Goal: Understand process/instructions: Learn how to perform a task or action

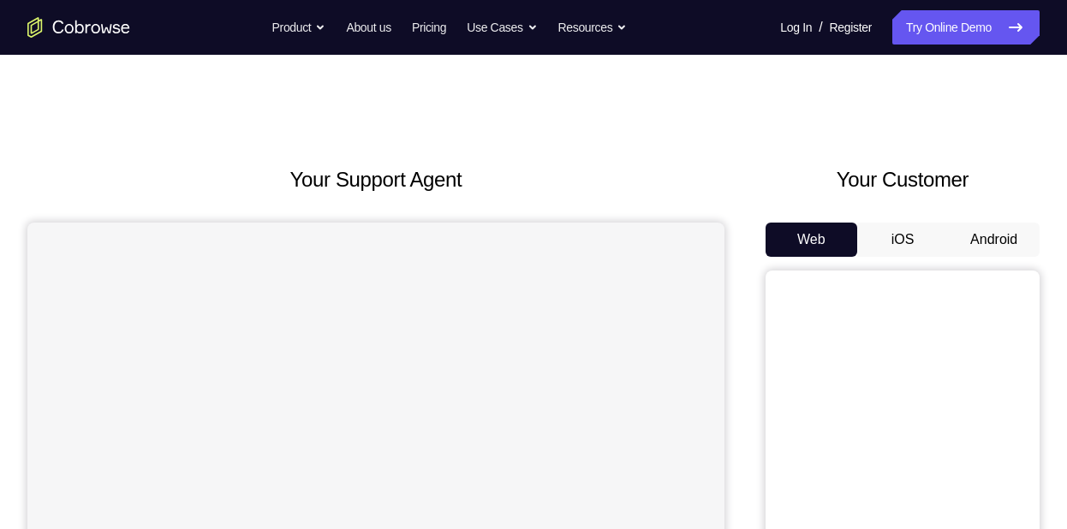
click at [1005, 245] on button "Android" at bounding box center [994, 240] width 92 height 34
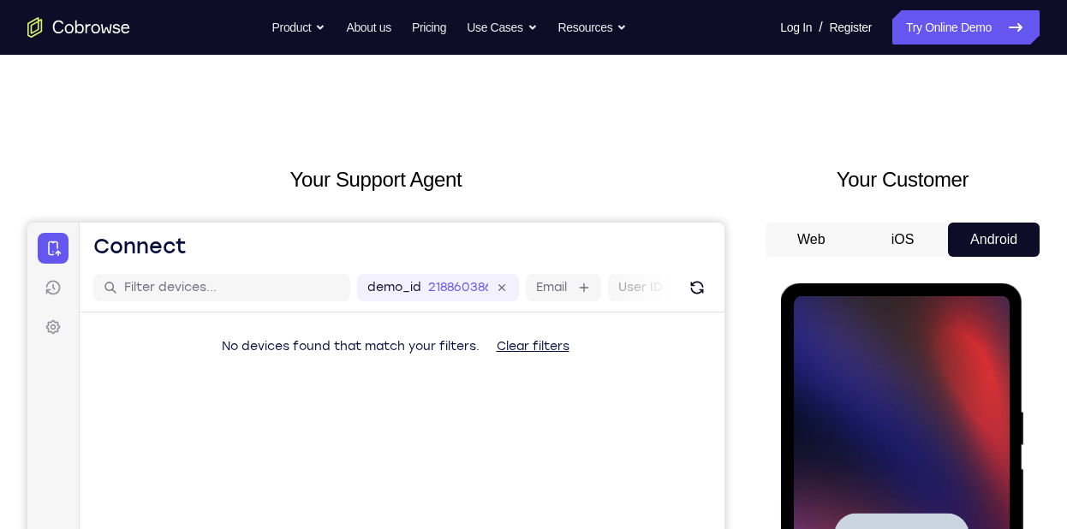
click at [981, 411] on div at bounding box center [901, 536] width 216 height 480
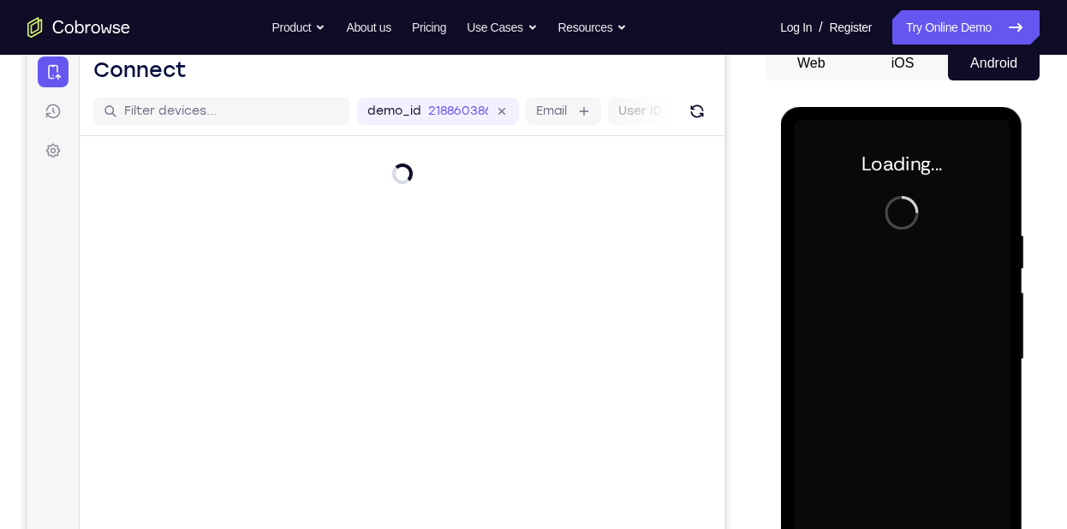
scroll to position [177, 0]
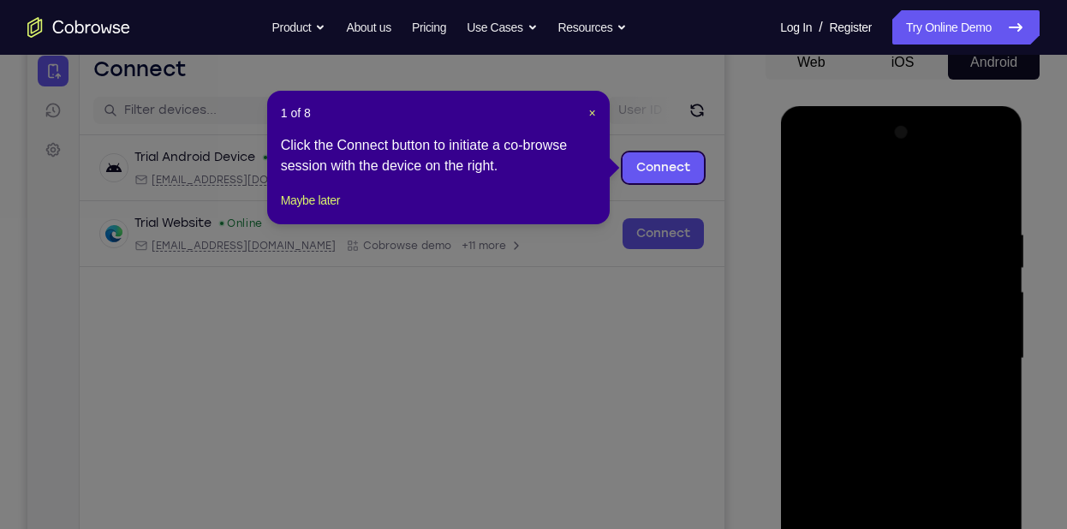
click at [584, 116] on header "1 of 8 ×" at bounding box center [438, 113] width 315 height 17
click at [589, 116] on span "×" at bounding box center [592, 113] width 7 height 14
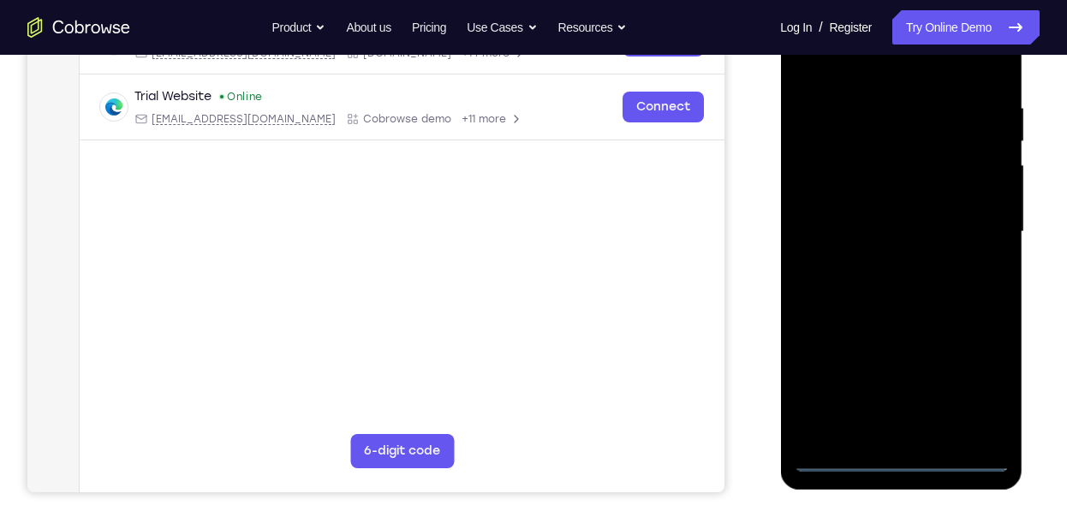
scroll to position [305, 0]
click at [889, 451] on div at bounding box center [901, 231] width 216 height 480
click at [891, 451] on div at bounding box center [901, 231] width 216 height 480
click at [899, 454] on div at bounding box center [901, 231] width 216 height 480
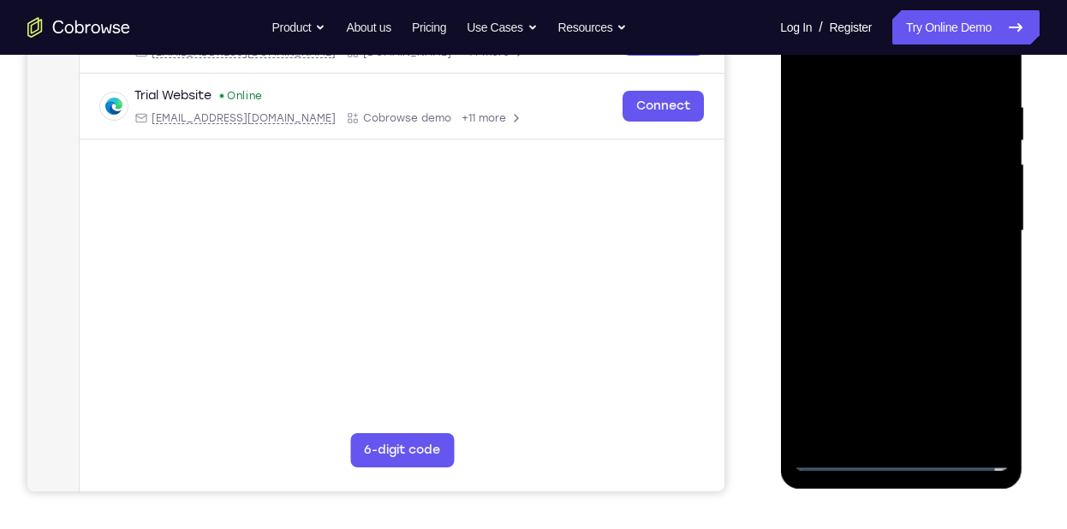
click at [965, 383] on div at bounding box center [901, 231] width 216 height 480
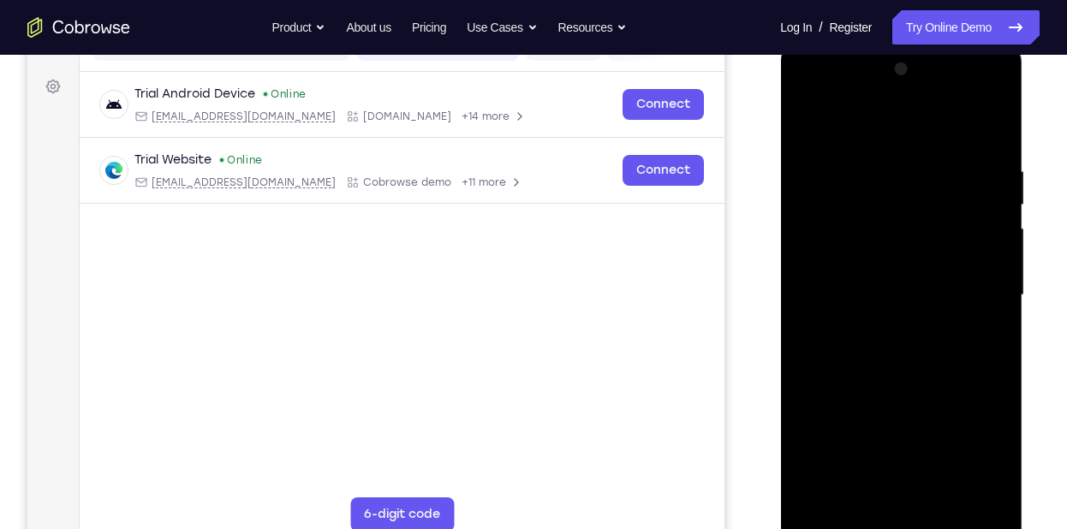
scroll to position [240, 0]
click at [910, 140] on div at bounding box center [901, 297] width 216 height 480
click at [975, 296] on div at bounding box center [901, 297] width 216 height 480
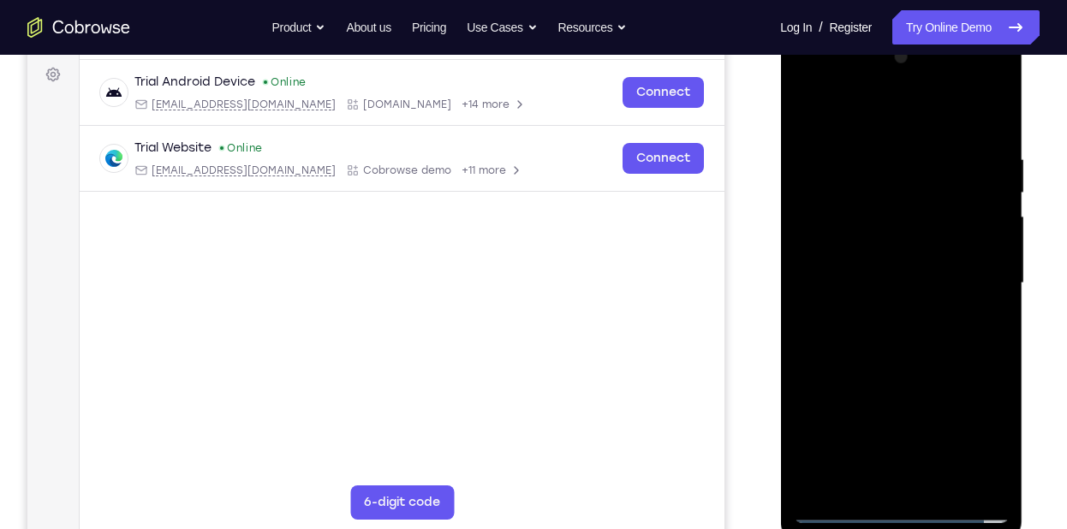
scroll to position [256, 0]
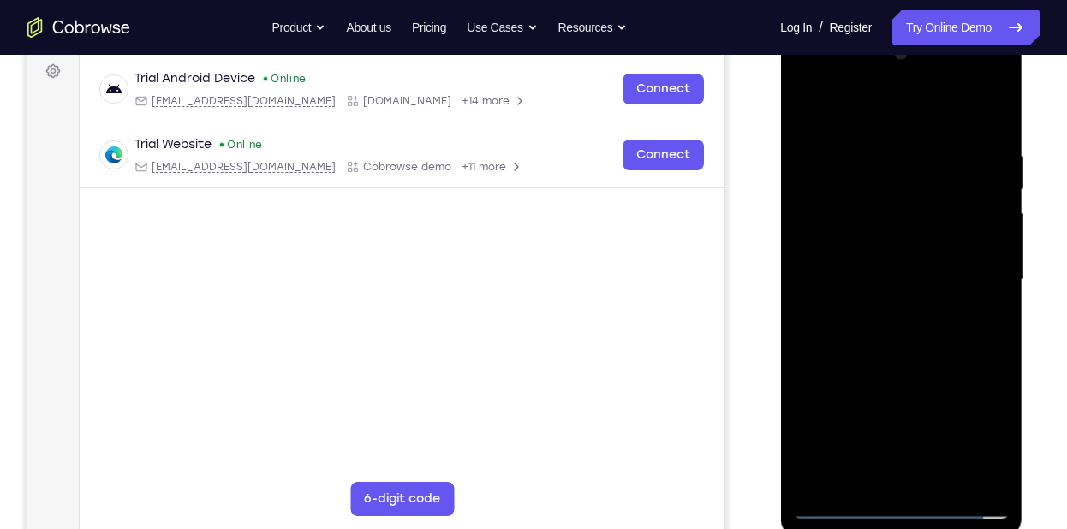
click at [882, 309] on div at bounding box center [901, 280] width 216 height 480
click at [894, 251] on div at bounding box center [901, 280] width 216 height 480
click at [877, 237] on div at bounding box center [901, 280] width 216 height 480
click at [873, 242] on div at bounding box center [901, 280] width 216 height 480
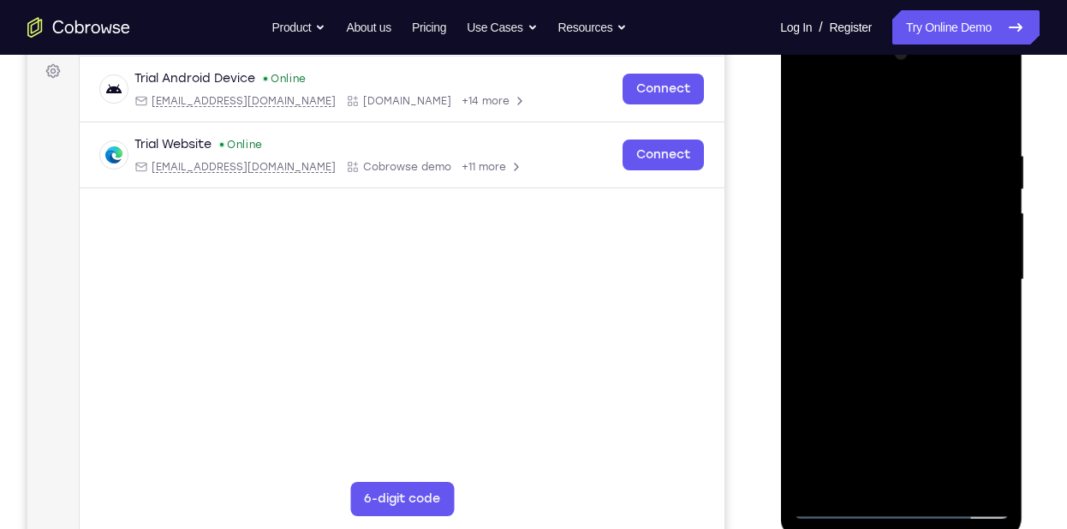
click at [866, 248] on div at bounding box center [901, 280] width 216 height 480
click at [867, 279] on div at bounding box center [901, 280] width 216 height 480
click at [863, 326] on div at bounding box center [901, 280] width 216 height 480
click at [869, 336] on div at bounding box center [901, 280] width 216 height 480
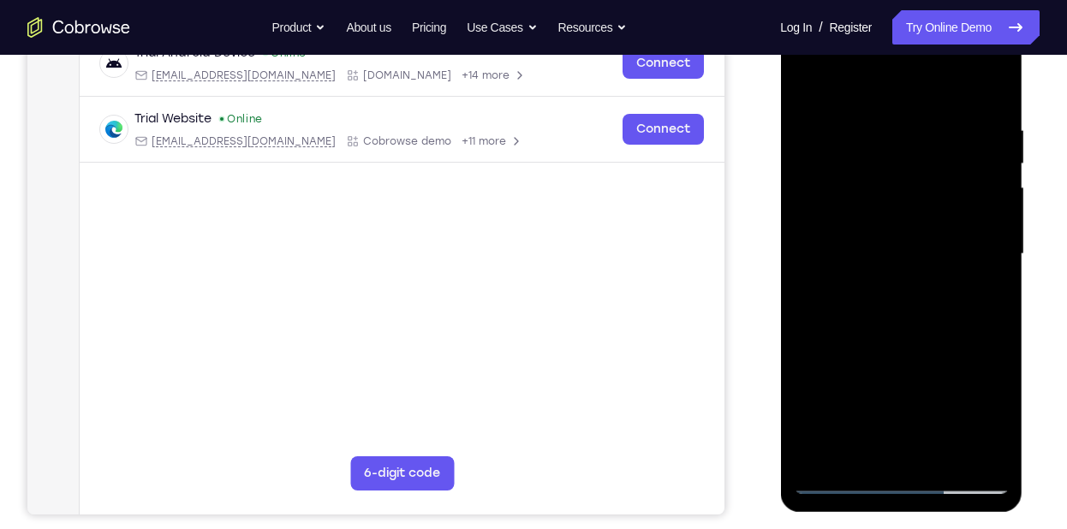
scroll to position [296, 0]
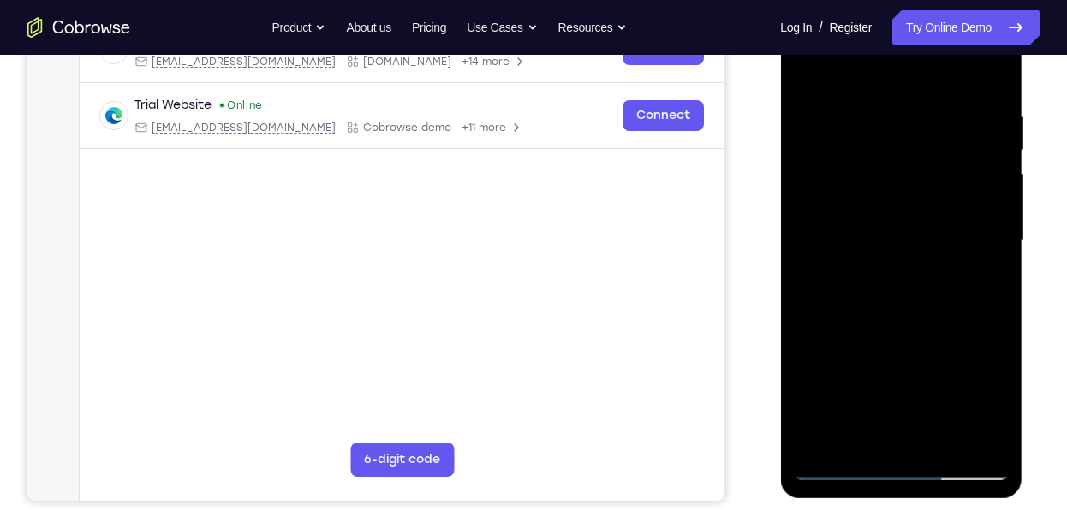
click at [917, 332] on div at bounding box center [901, 241] width 216 height 480
click at [917, 314] on div at bounding box center [901, 241] width 216 height 480
click at [992, 92] on div at bounding box center [901, 241] width 216 height 480
click at [994, 87] on div at bounding box center [901, 241] width 216 height 480
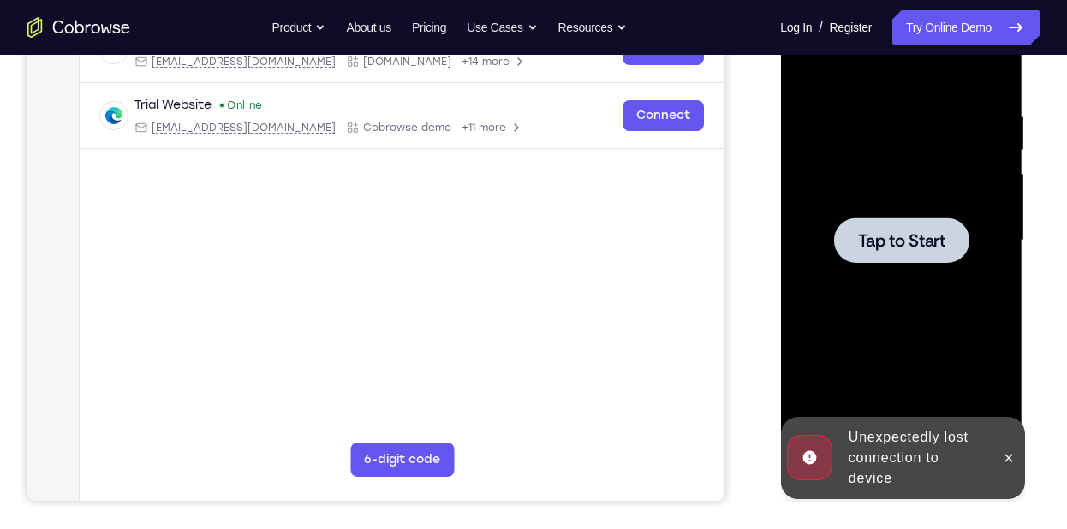
click at [885, 279] on div at bounding box center [901, 241] width 216 height 480
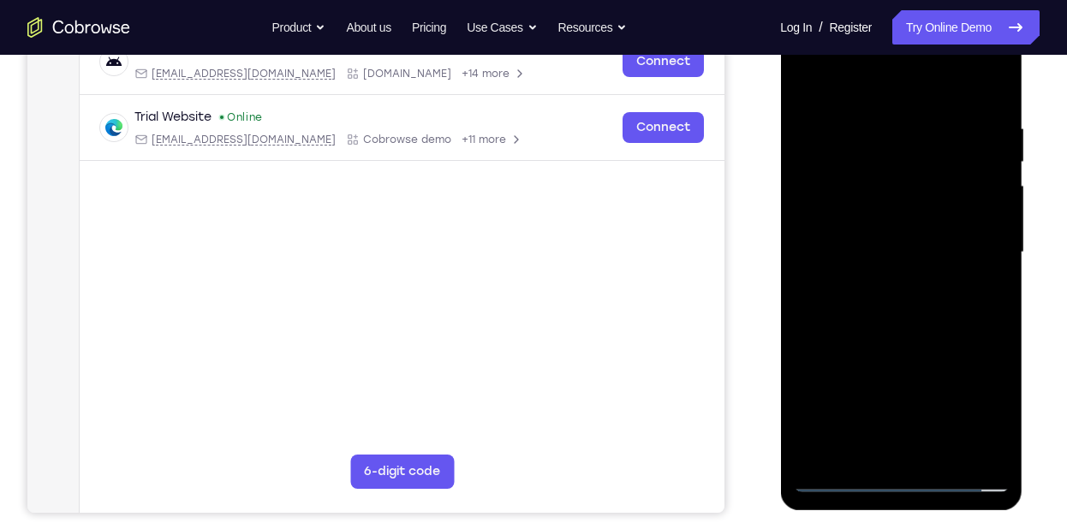
scroll to position [284, 0]
click at [911, 475] on div at bounding box center [901, 252] width 216 height 480
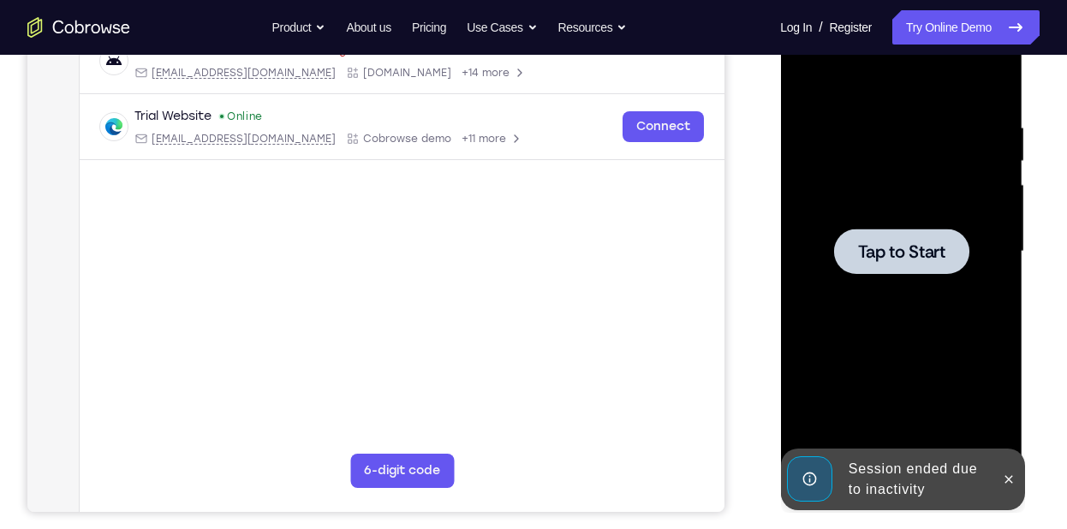
click at [846, 310] on div at bounding box center [901, 252] width 216 height 480
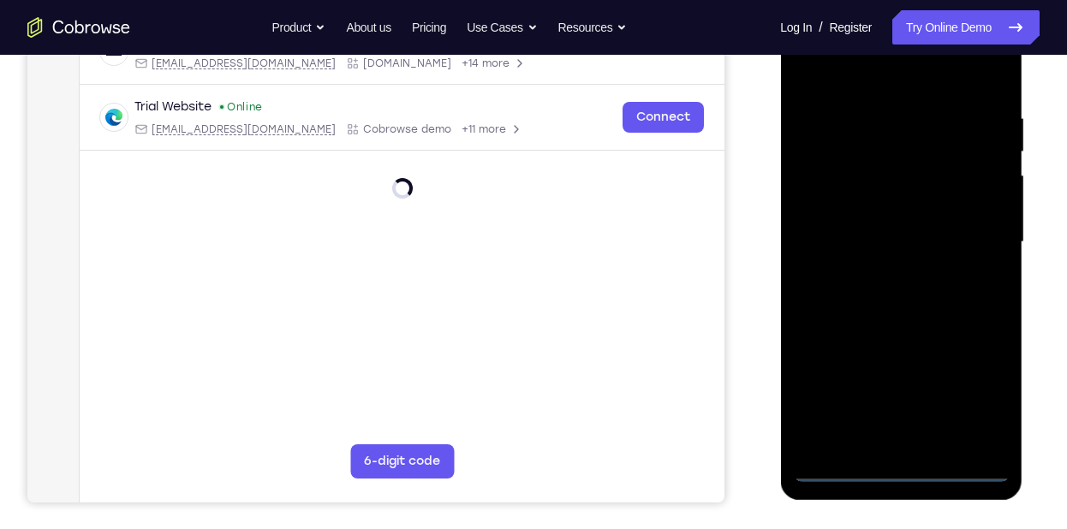
scroll to position [299, 0]
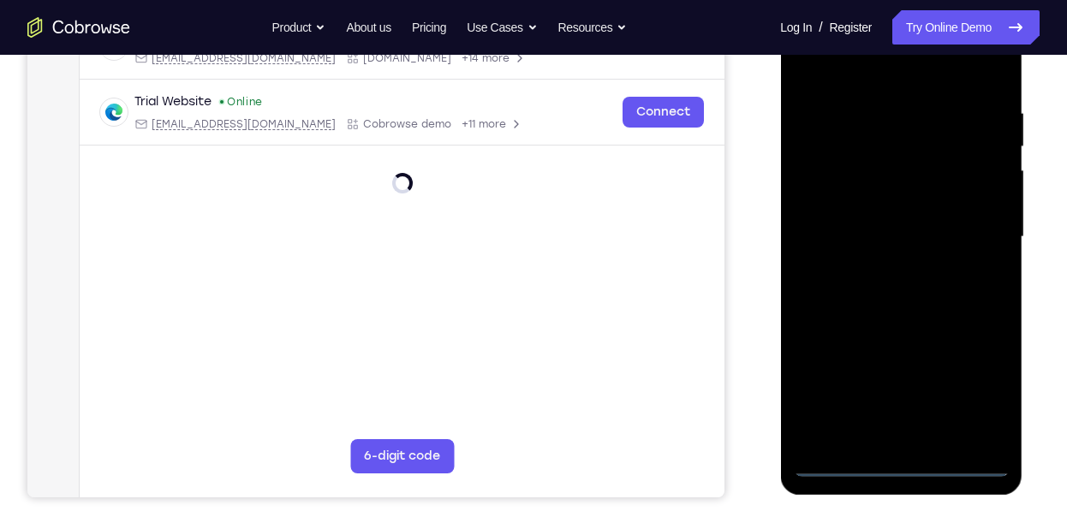
click at [905, 455] on div at bounding box center [901, 237] width 216 height 480
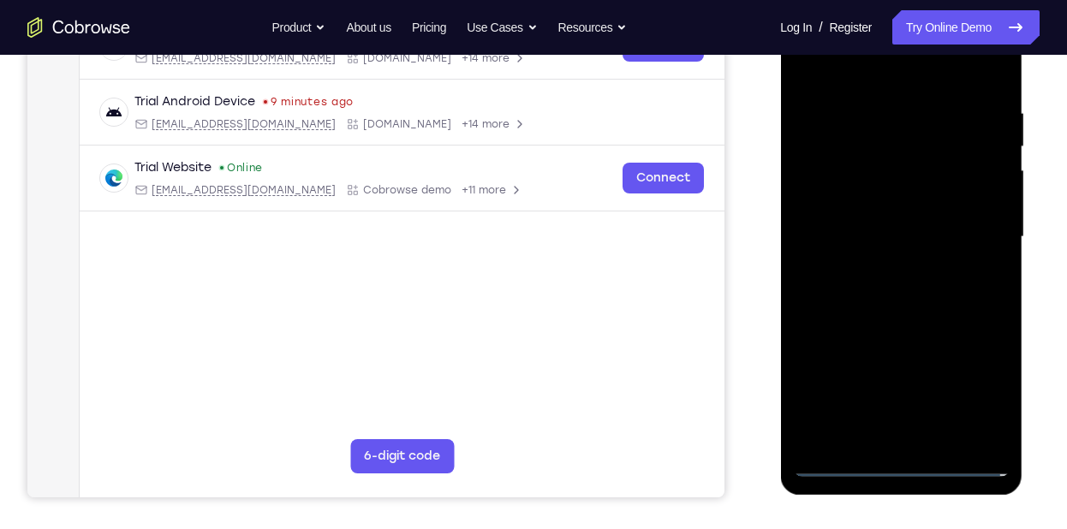
click at [905, 455] on div at bounding box center [901, 237] width 216 height 480
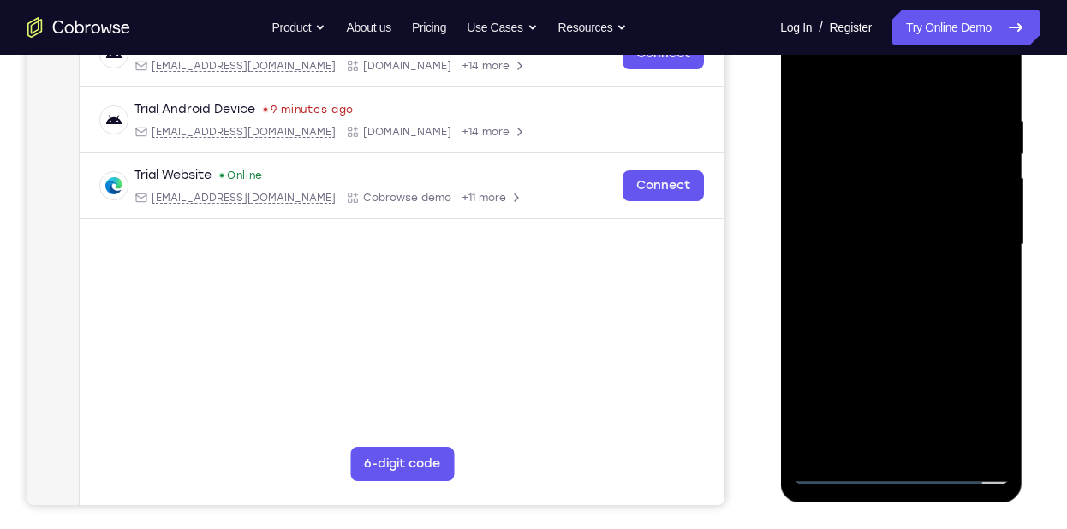
scroll to position [296, 0]
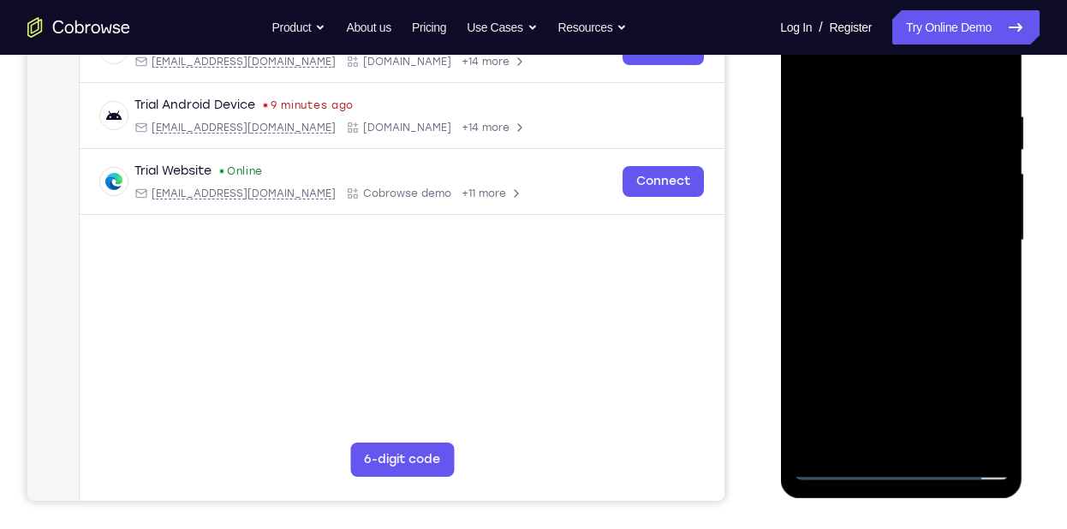
click at [887, 469] on div at bounding box center [901, 241] width 216 height 480
click at [970, 403] on div at bounding box center [901, 241] width 216 height 480
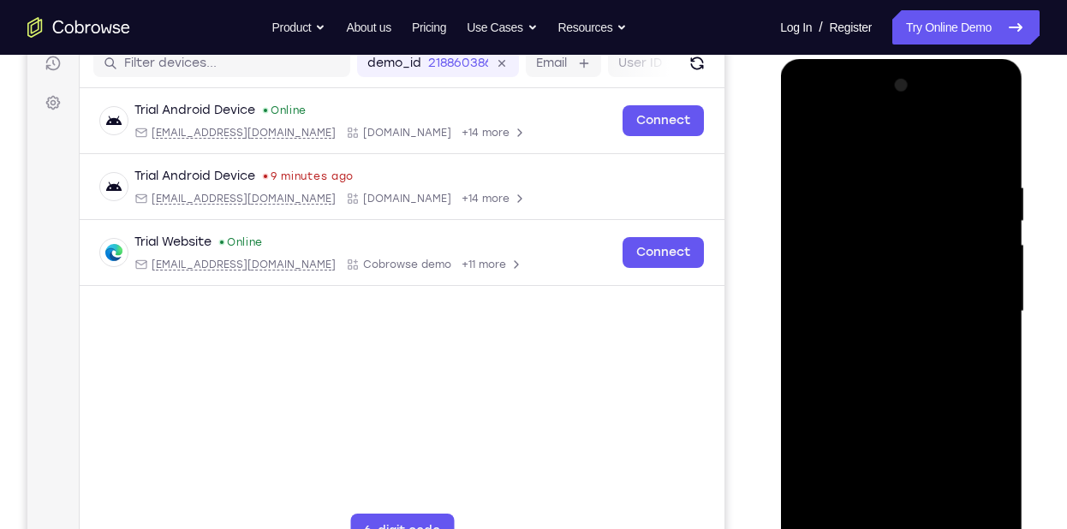
scroll to position [287, 0]
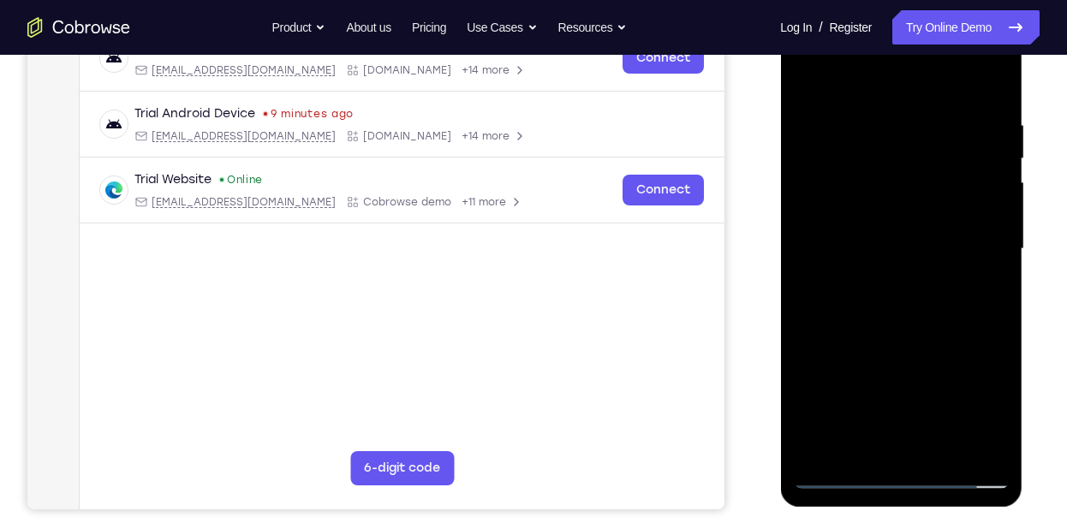
click at [1032, 323] on div at bounding box center [903, 247] width 274 height 527
click at [917, 93] on div at bounding box center [901, 249] width 216 height 480
click at [970, 240] on div at bounding box center [901, 249] width 216 height 480
click at [876, 287] on div at bounding box center [901, 249] width 216 height 480
click at [879, 281] on div at bounding box center [901, 249] width 216 height 480
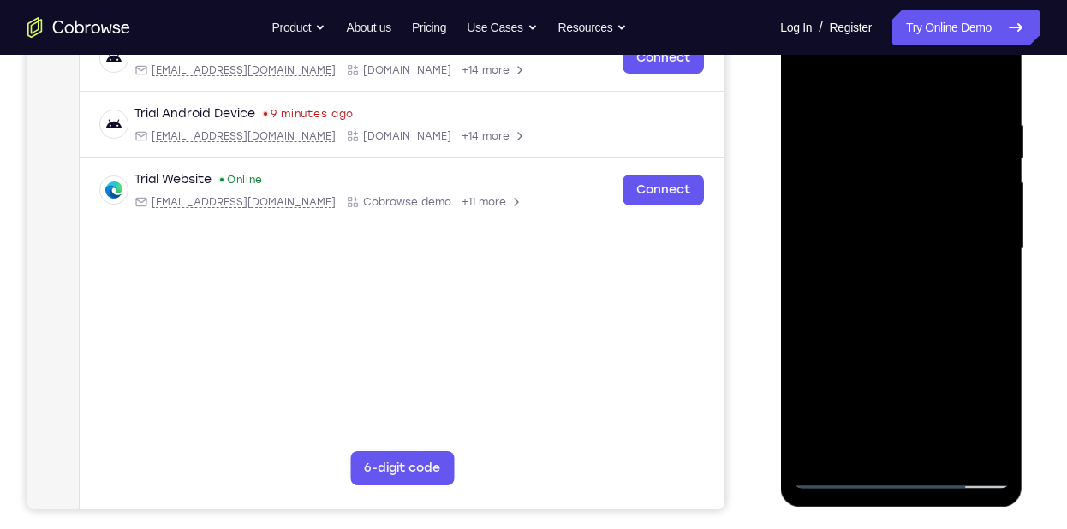
click at [879, 281] on div at bounding box center [901, 249] width 216 height 480
click at [889, 223] on div at bounding box center [901, 249] width 216 height 480
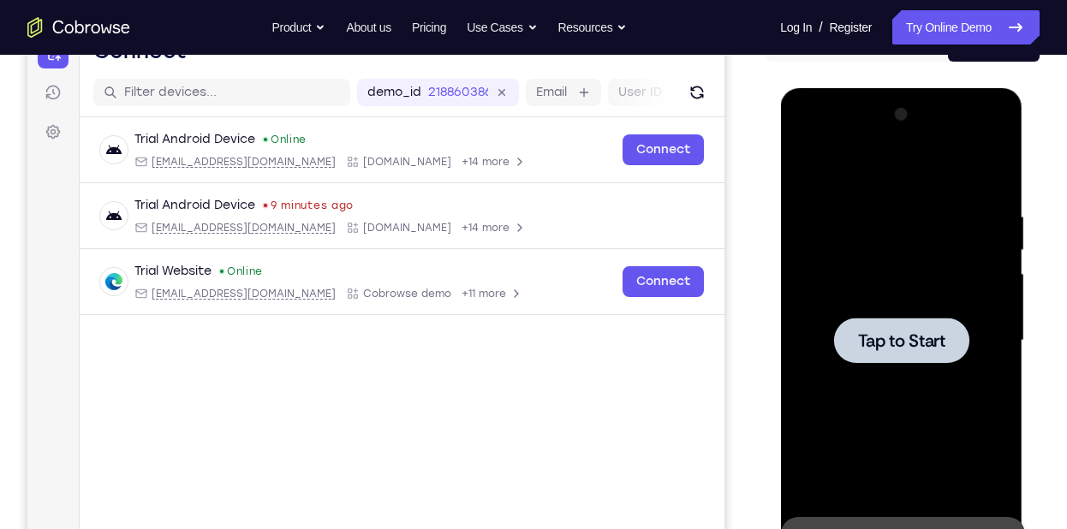
scroll to position [190, 0]
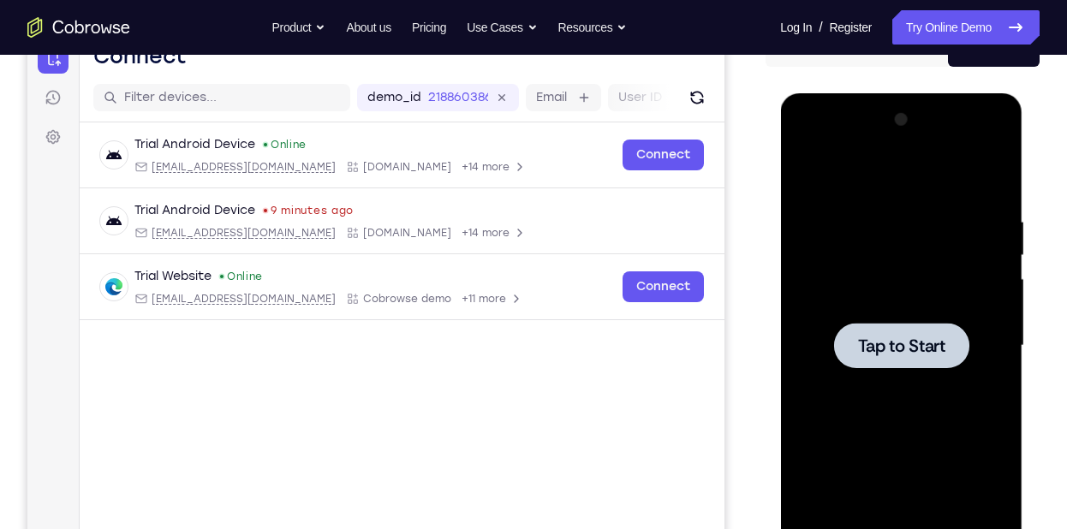
click at [894, 352] on span "Tap to Start" at bounding box center [900, 346] width 87 height 17
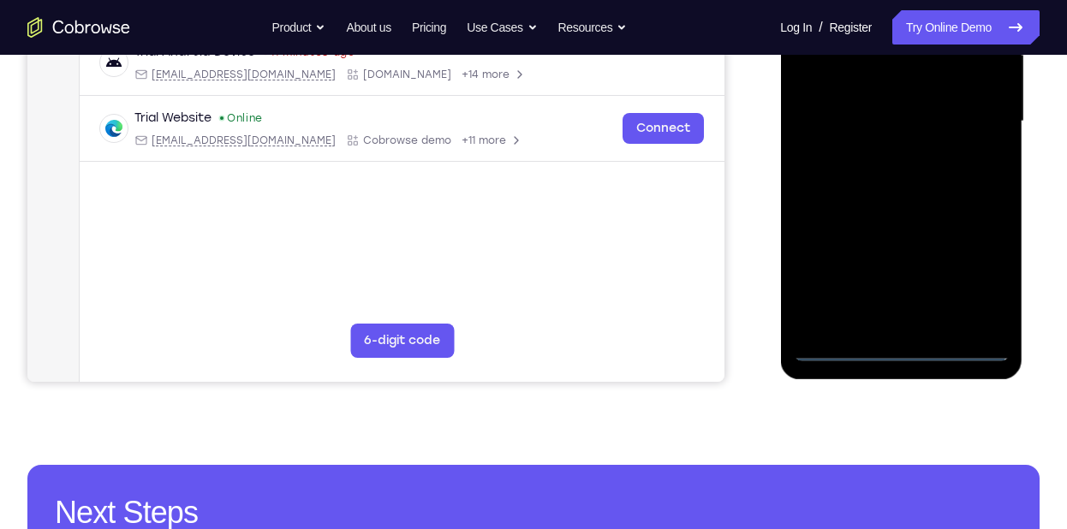
scroll to position [415, 0]
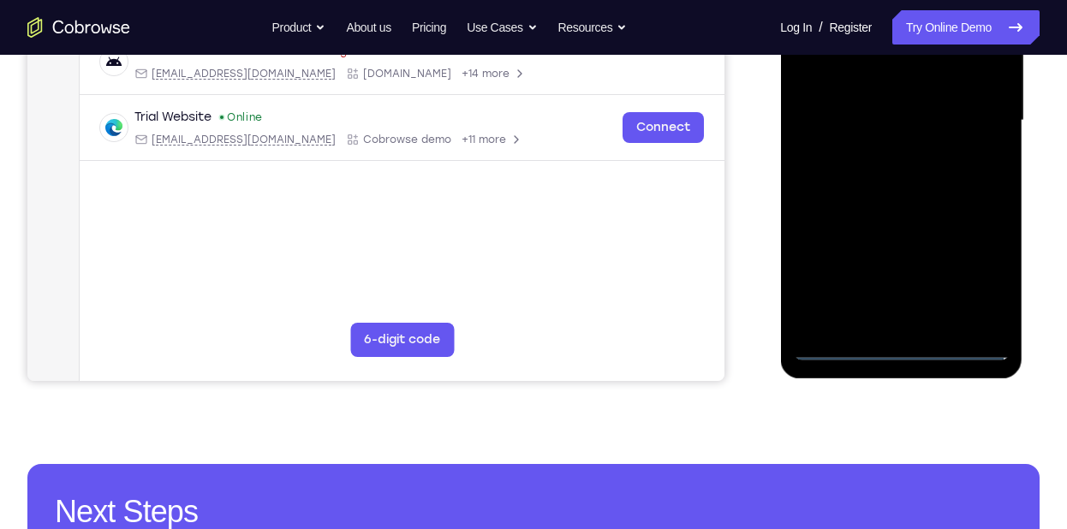
click at [887, 336] on div at bounding box center [901, 121] width 216 height 480
click at [903, 349] on div at bounding box center [901, 121] width 216 height 480
click at [965, 272] on div at bounding box center [901, 121] width 216 height 480
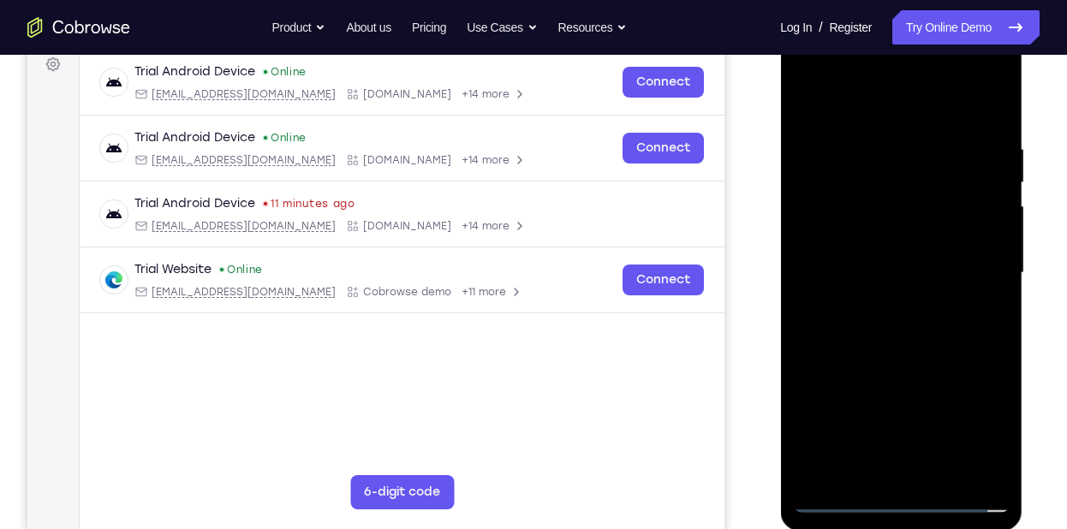
scroll to position [262, 0]
click at [915, 120] on div at bounding box center [901, 274] width 216 height 480
click at [977, 265] on div at bounding box center [901, 274] width 216 height 480
click at [886, 304] on div at bounding box center [901, 274] width 216 height 480
click at [886, 303] on div at bounding box center [901, 274] width 216 height 480
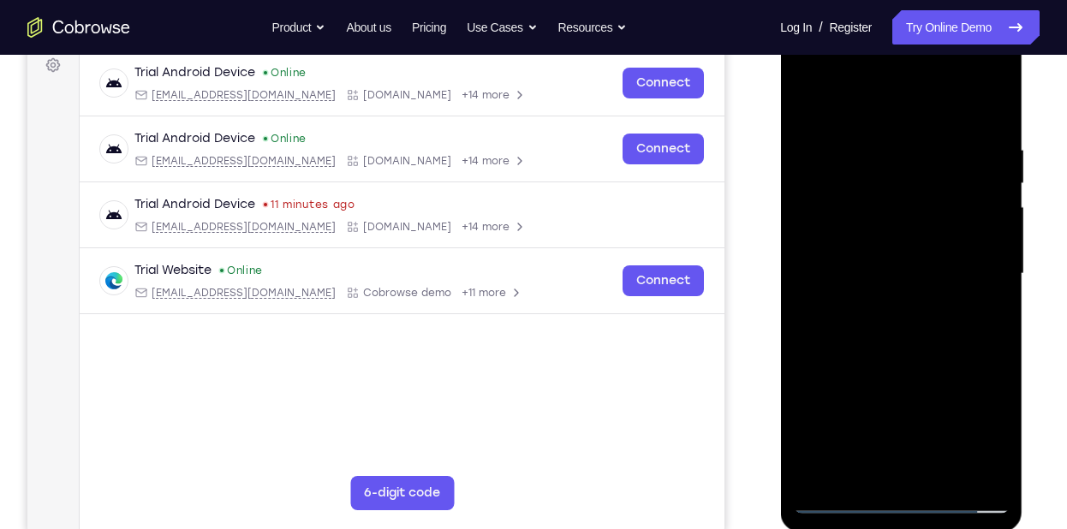
click at [893, 247] on div at bounding box center [901, 274] width 216 height 480
click at [893, 206] on div at bounding box center [901, 274] width 216 height 480
drag, startPoint x: 907, startPoint y: 254, endPoint x: 914, endPoint y: 243, distance: 13.1
click at [914, 243] on div at bounding box center [901, 274] width 216 height 480
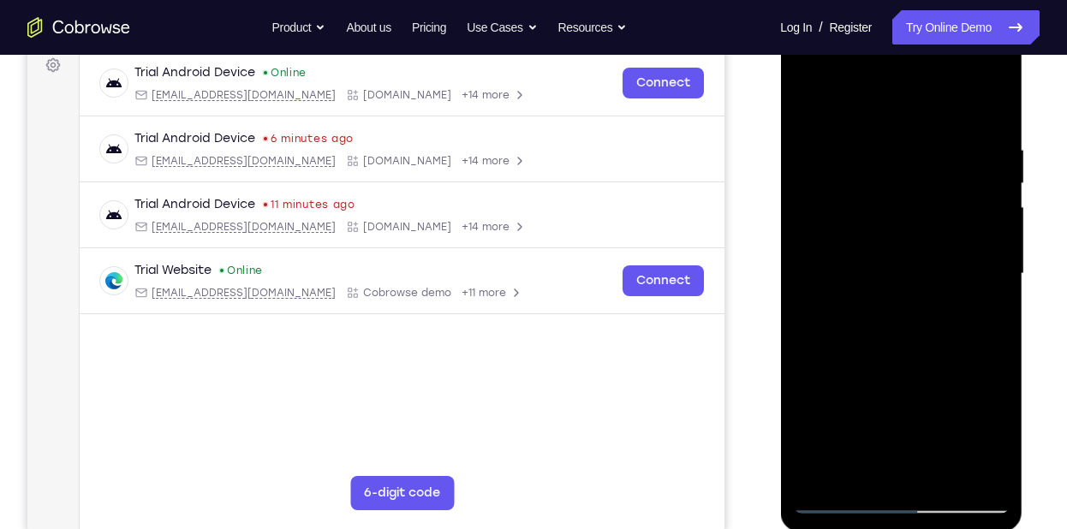
click at [914, 243] on div at bounding box center [901, 274] width 216 height 480
click at [914, 259] on div at bounding box center [901, 274] width 216 height 480
click at [911, 321] on div at bounding box center [901, 274] width 216 height 480
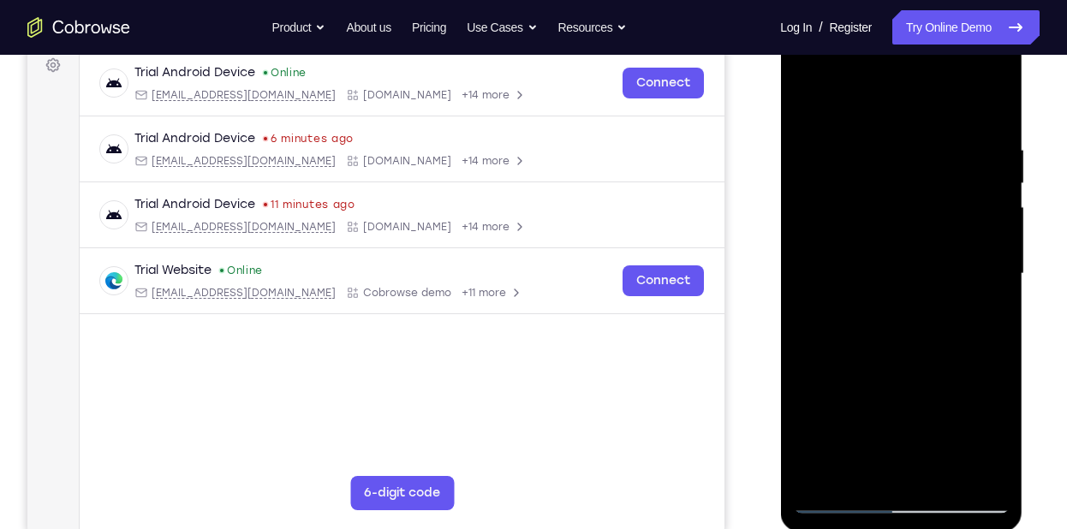
click at [911, 350] on div at bounding box center [901, 274] width 216 height 480
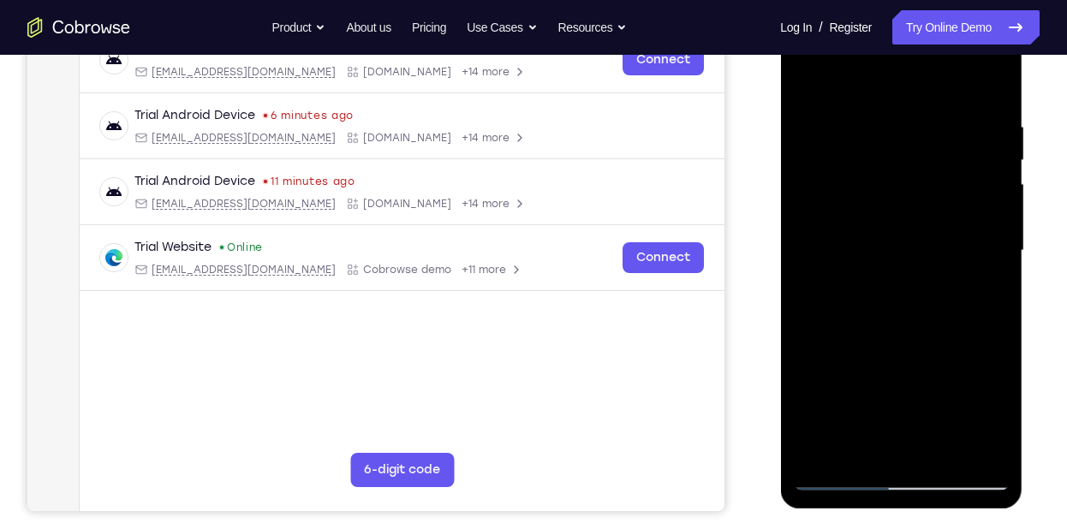
click at [998, 428] on div at bounding box center [901, 251] width 216 height 480
drag, startPoint x: 976, startPoint y: 352, endPoint x: 975, endPoint y: 288, distance: 64.3
click at [975, 288] on div at bounding box center [901, 251] width 216 height 480
drag, startPoint x: 975, startPoint y: 288, endPoint x: 976, endPoint y: 321, distance: 33.4
click at [976, 321] on div at bounding box center [901, 251] width 216 height 480
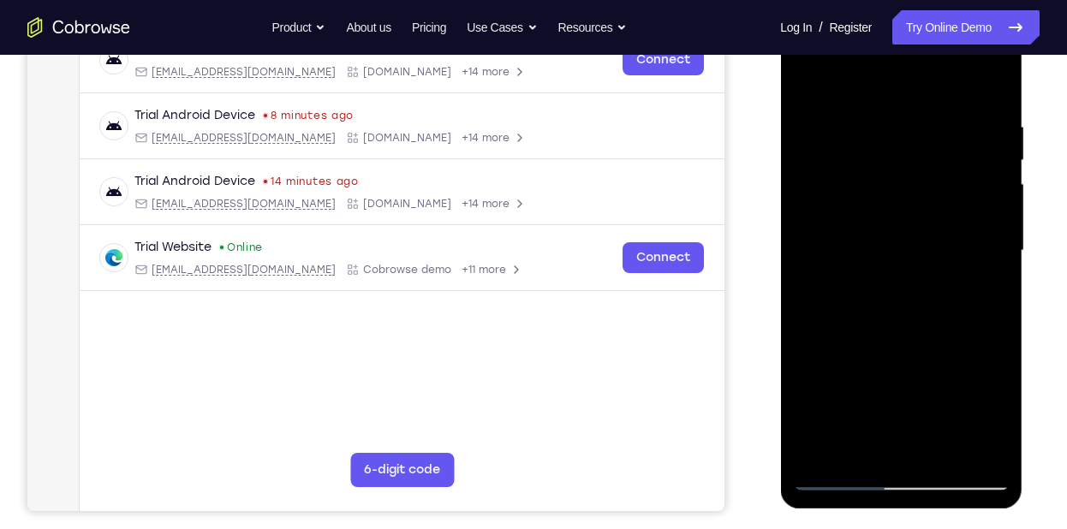
click at [997, 79] on div at bounding box center [901, 251] width 216 height 480
drag, startPoint x: 946, startPoint y: 230, endPoint x: 937, endPoint y: 322, distance: 92.9
click at [937, 322] on div at bounding box center [901, 251] width 216 height 480
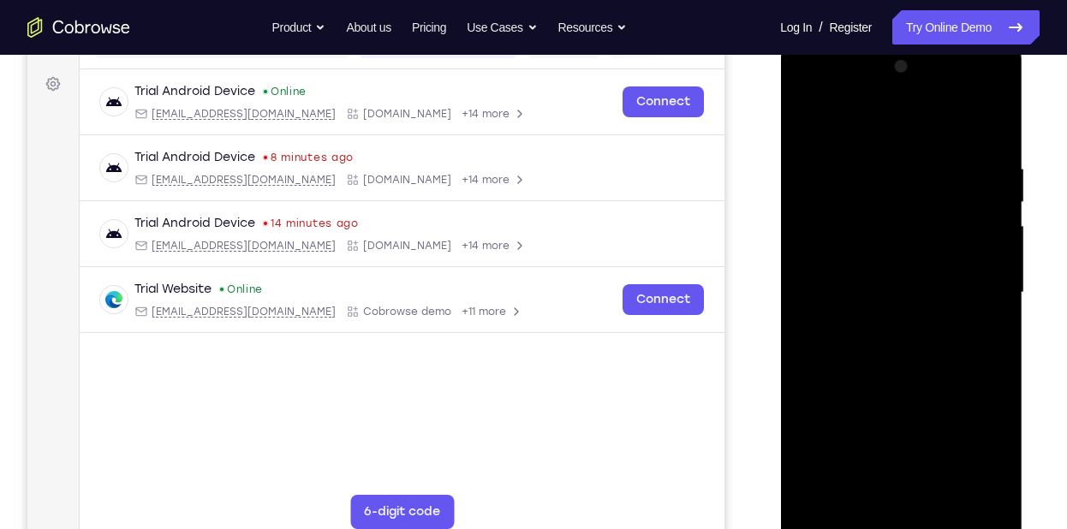
scroll to position [241, 0]
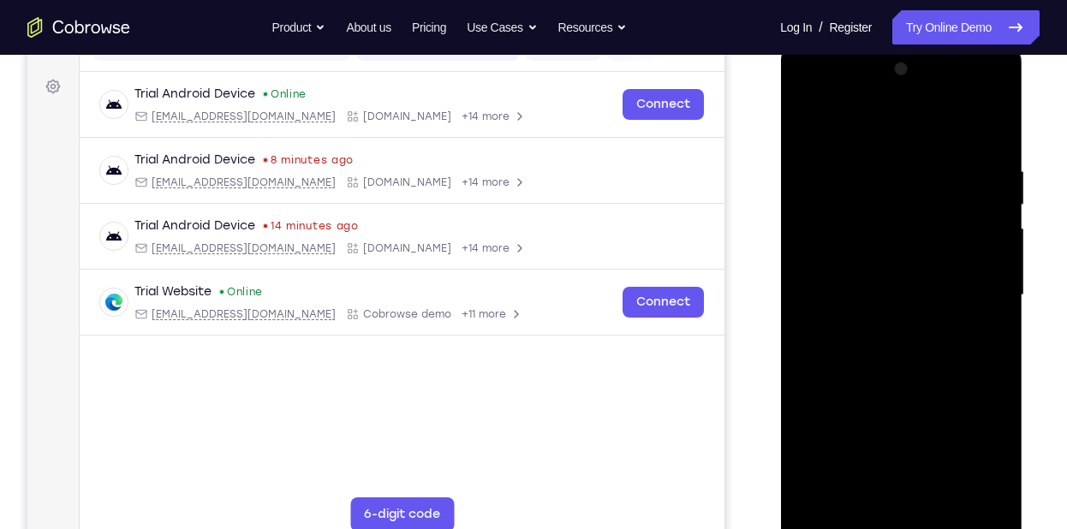
click at [811, 123] on div at bounding box center [901, 296] width 216 height 480
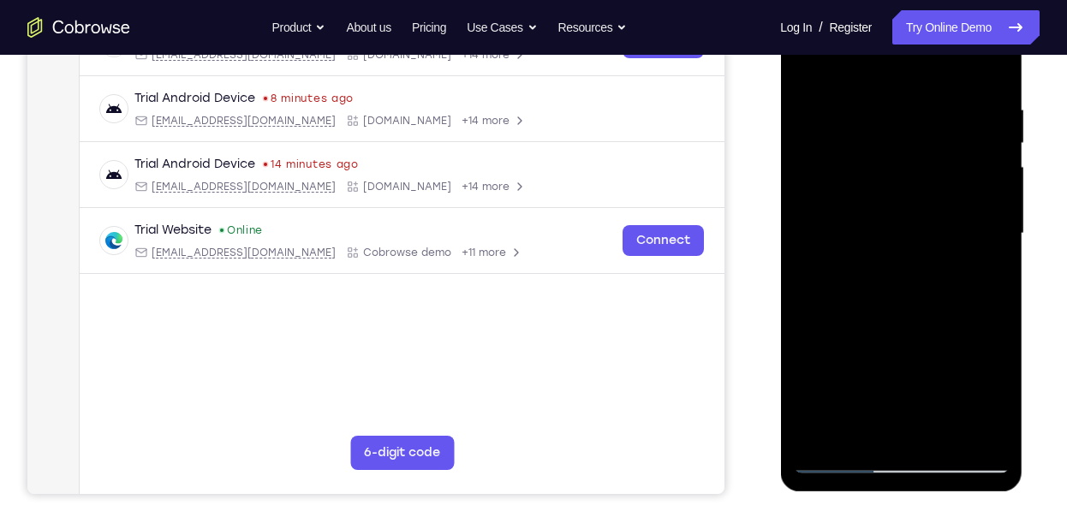
scroll to position [303, 0]
drag, startPoint x: 929, startPoint y: 216, endPoint x: 962, endPoint y: 320, distance: 108.6
click at [962, 320] on div at bounding box center [901, 233] width 216 height 480
click at [942, 428] on div at bounding box center [901, 233] width 216 height 480
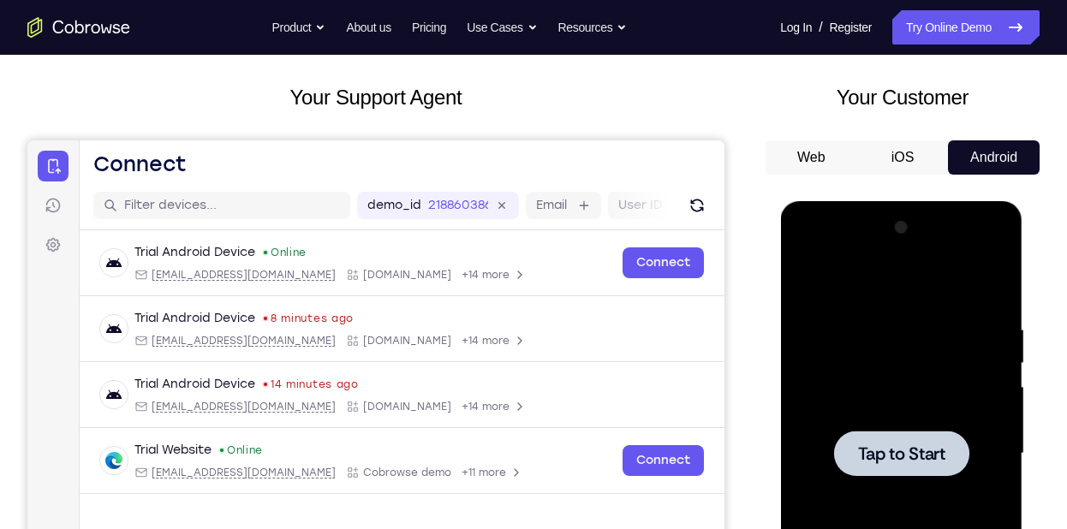
scroll to position [545, 0]
